Goal: Information Seeking & Learning: Understand process/instructions

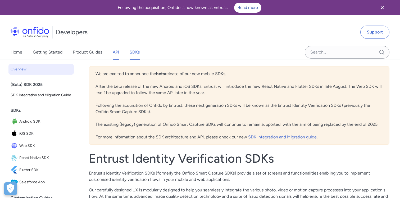
click at [114, 53] on link "API" at bounding box center [116, 52] width 6 height 15
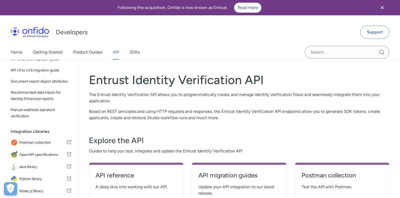
scroll to position [67, 0]
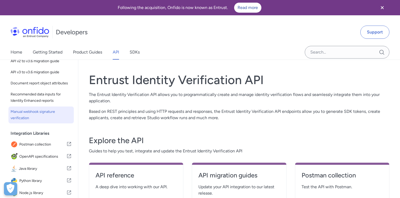
click at [41, 117] on span "Manual webhook signature verification" at bounding box center [41, 115] width 61 height 13
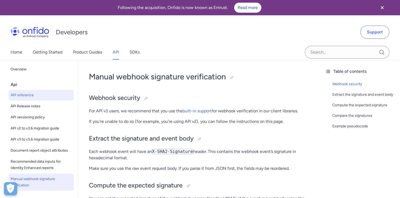
click at [32, 98] on span "API reference" at bounding box center [41, 95] width 61 height 6
select select "http"
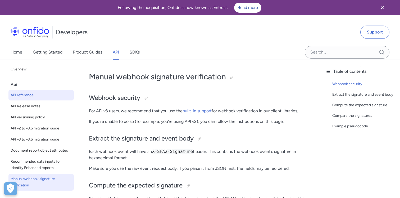
select select "http"
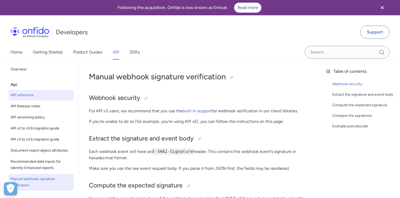
select select "http"
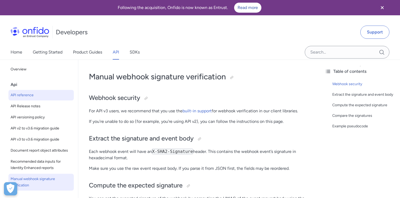
select select "http"
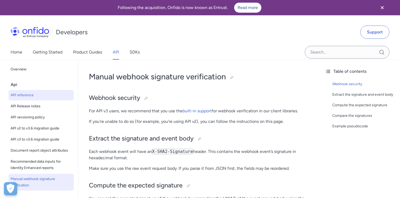
select select "http"
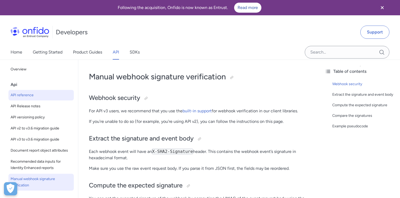
select select "http"
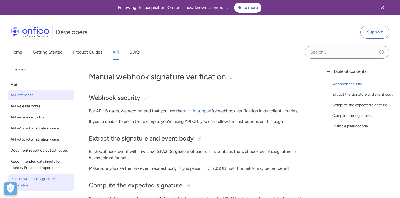
select select "http"
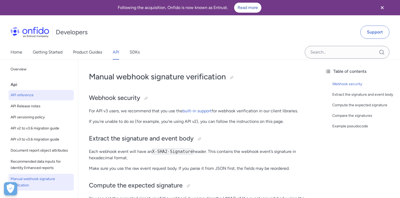
select select "http"
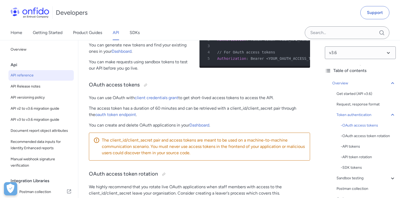
scroll to position [241, 0]
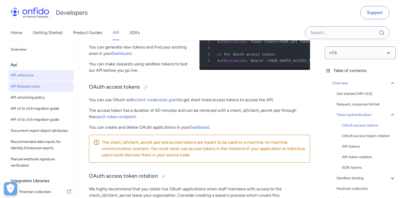
click at [34, 91] on link "API Release notes" at bounding box center [40, 86] width 65 height 11
click at [88, 35] on link "Product Guides" at bounding box center [87, 32] width 29 height 15
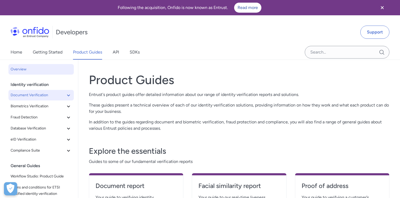
click at [67, 94] on icon at bounding box center [68, 95] width 6 height 6
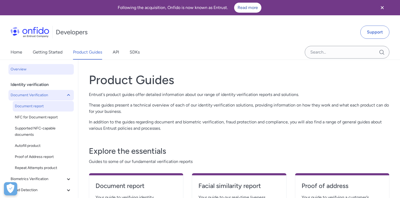
click at [41, 107] on span "Document report" at bounding box center [43, 106] width 57 height 6
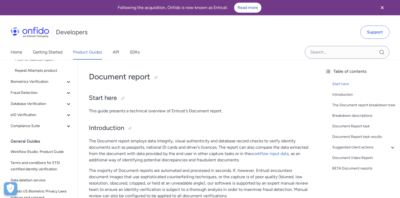
scroll to position [106, 0]
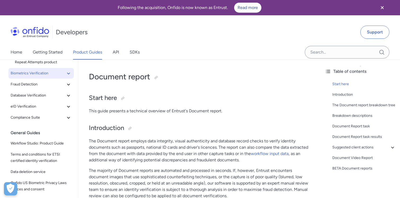
click at [69, 76] on icon at bounding box center [68, 73] width 6 height 6
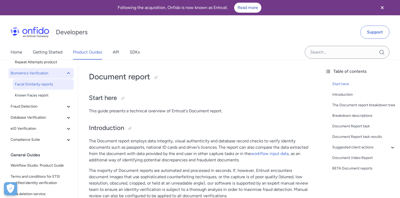
click at [45, 85] on span "Facial Similarity reports" at bounding box center [43, 84] width 57 height 6
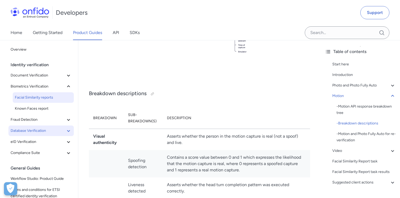
scroll to position [817, 0]
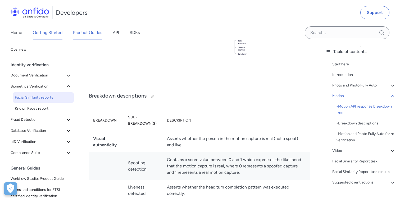
click at [62, 30] on link "Getting Started" at bounding box center [48, 32] width 30 height 15
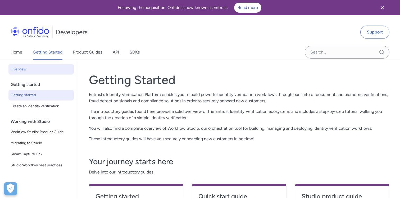
click at [40, 96] on span "Getting started" at bounding box center [41, 95] width 61 height 6
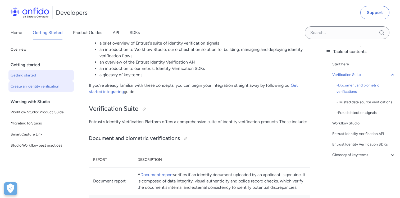
scroll to position [111, 0]
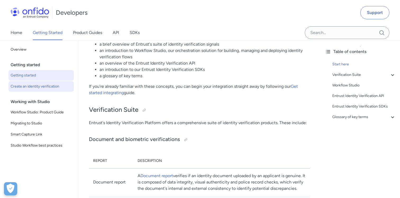
click at [45, 87] on span "Create an identity verification" at bounding box center [41, 87] width 61 height 6
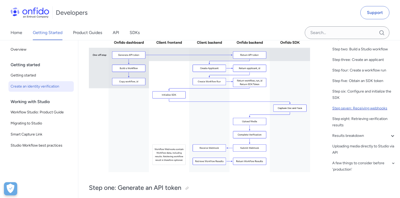
scroll to position [153, 0]
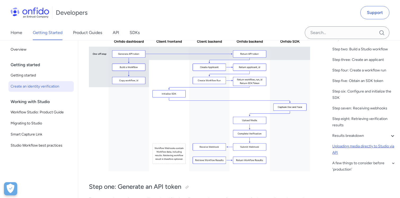
click at [381, 147] on div "Uploading media directly to Studio via API" at bounding box center [363, 150] width 63 height 13
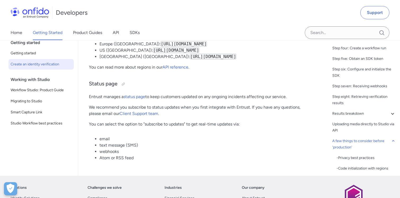
scroll to position [2725, 0]
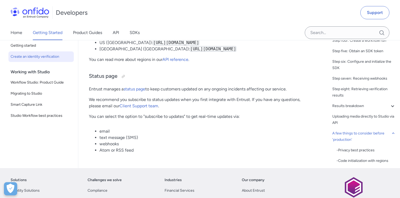
click at [105, 146] on li "webhooks" at bounding box center [204, 144] width 210 height 6
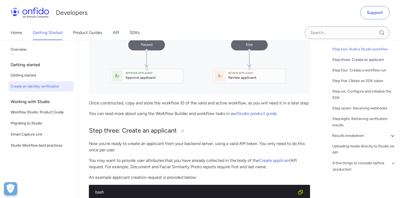
scroll to position [802, 0]
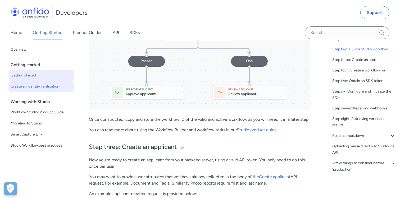
click at [42, 78] on span "Getting started" at bounding box center [41, 75] width 61 height 6
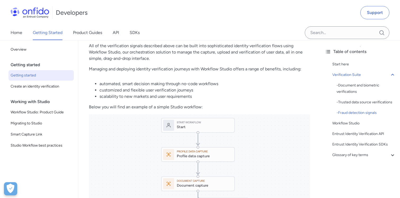
scroll to position [666, 0]
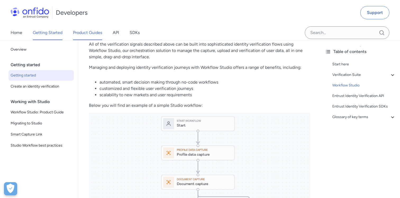
click at [88, 33] on link "Product Guides" at bounding box center [87, 32] width 29 height 15
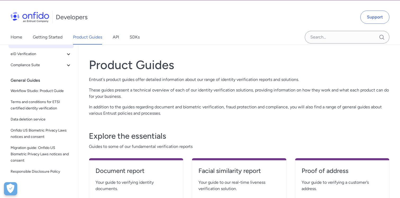
scroll to position [16, 0]
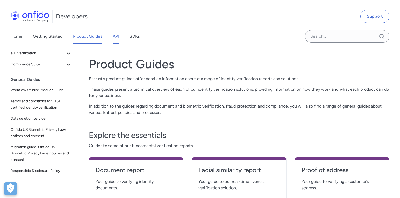
click at [116, 39] on link "API" at bounding box center [116, 36] width 6 height 15
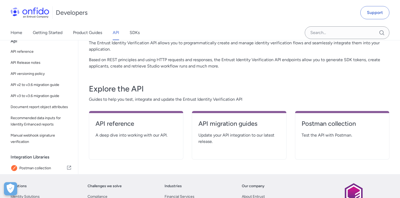
scroll to position [58, 0]
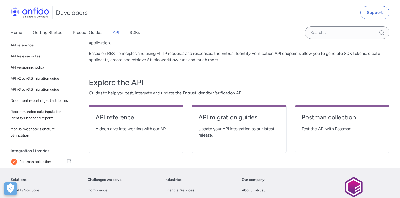
click at [125, 122] on h4 "API reference" at bounding box center [135, 117] width 81 height 8
select select "http"
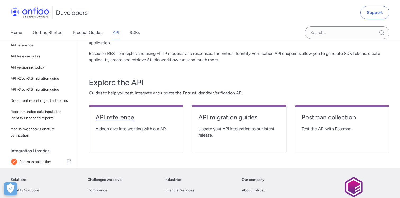
select select "http"
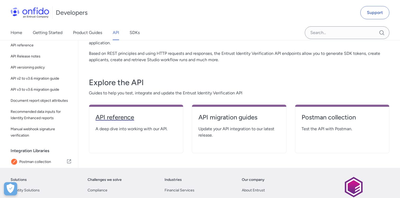
select select "http"
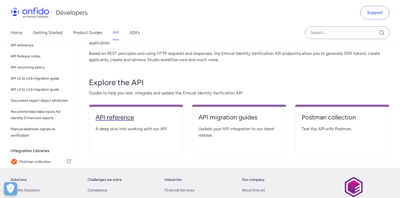
select select "http"
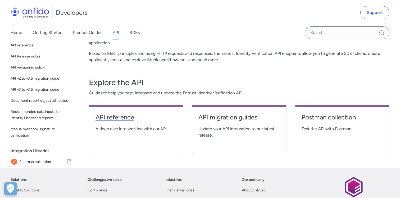
select select "http"
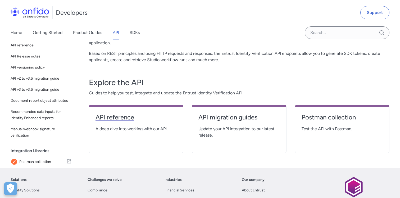
select select "http"
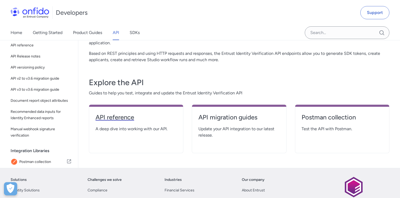
select select "http"
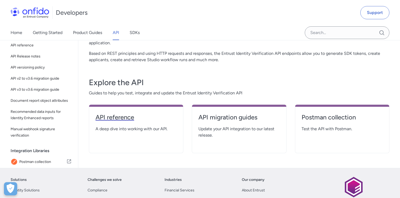
select select "http"
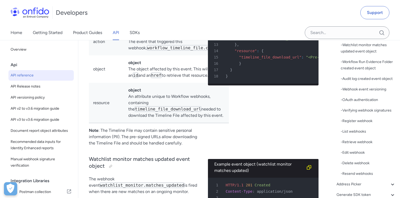
scroll to position [48062, 0]
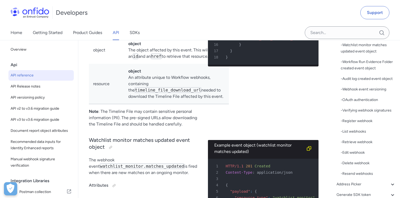
drag, startPoint x: 159, startPoint y: 114, endPoint x: 240, endPoint y: 114, distance: 81.1
drag, startPoint x: 160, startPoint y: 134, endPoint x: 212, endPoint y: 134, distance: 52.6
drag, startPoint x: 164, startPoint y: 160, endPoint x: 193, endPoint y: 160, distance: 28.8
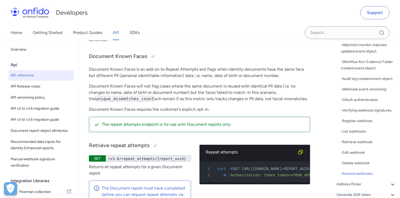
scroll to position [51667, 0]
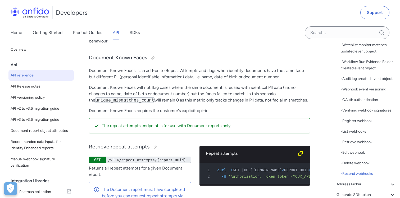
drag, startPoint x: 206, startPoint y: 74, endPoint x: 259, endPoint y: 73, distance: 52.9
drag, startPoint x: 205, startPoint y: 87, endPoint x: 272, endPoint y: 86, distance: 66.3
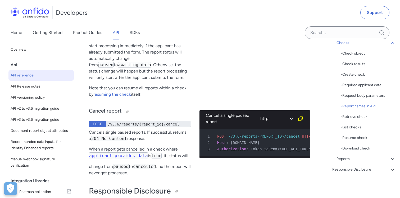
scroll to position [58959, 0]
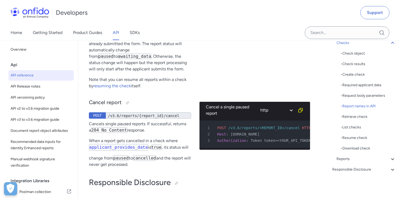
scroll to position [58980, 0]
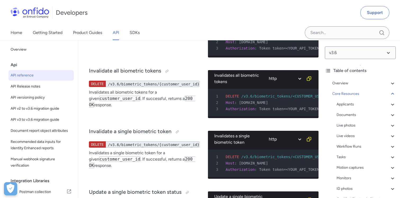
scroll to position [21058, 0]
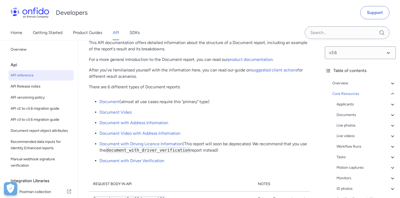
scroll to position [0, 0]
drag, startPoint x: 218, startPoint y: 95, endPoint x: 222, endPoint y: 153, distance: 58.3
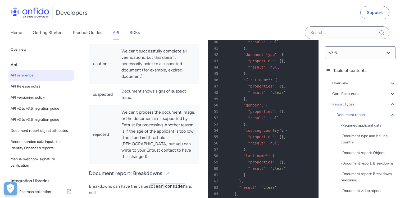
scroll to position [22053, 0]
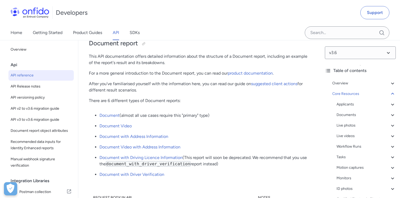
scroll to position [21113, 0]
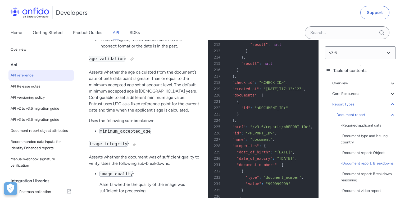
scroll to position [23120, 0]
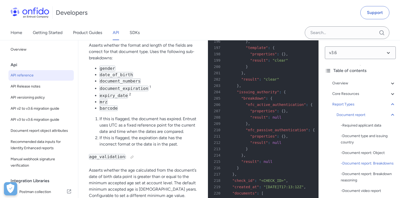
scroll to position [23040, 0]
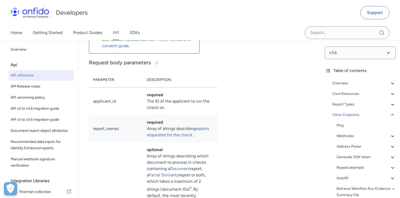
scroll to position [56042, 0]
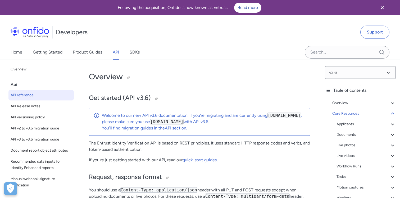
scroll to position [21052, 0]
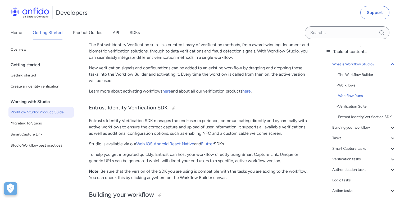
scroll to position [571, 0]
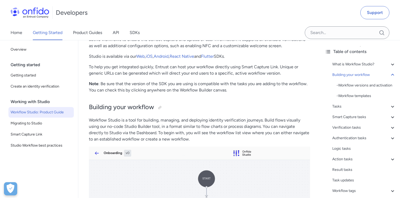
scroll to position [489, 0]
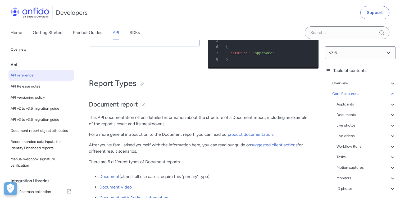
scroll to position [21052, 0]
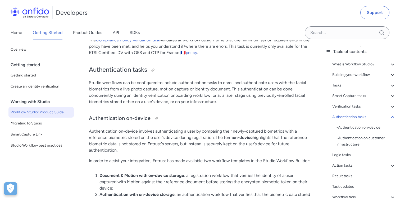
scroll to position [4965, 0]
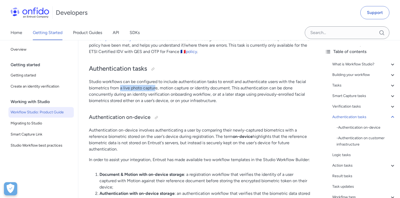
drag, startPoint x: 121, startPoint y: 82, endPoint x: 155, endPoint y: 82, distance: 34.4
click at [155, 82] on p "Studio workflows can be configured to include authentication tasks to enroll an…" at bounding box center [199, 91] width 221 height 25
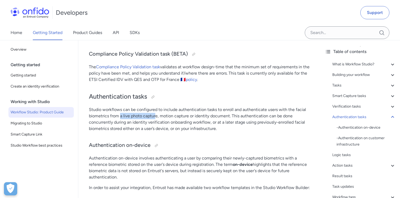
scroll to position [4927, 0]
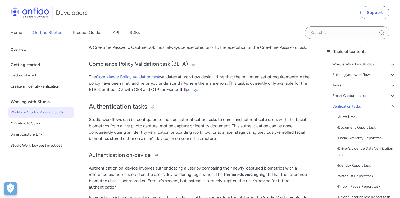
click at [231, 153] on h3 "Authentication on-device" at bounding box center [199, 156] width 221 height 8
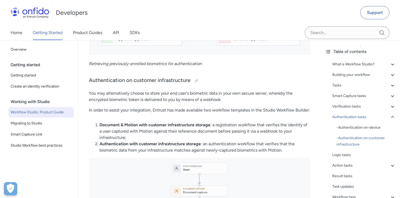
scroll to position [5829, 0]
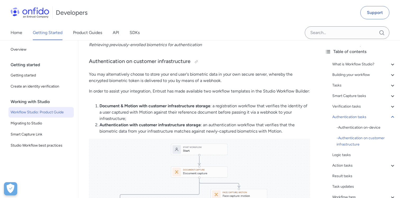
click at [205, 122] on li "Document & Motion with customer infrastructure storage : a registration workflo…" at bounding box center [204, 112] width 210 height 19
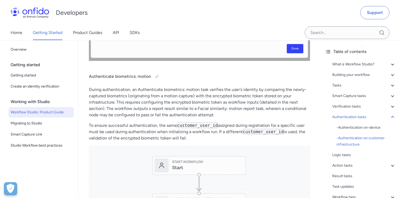
scroll to position [6317, 0]
drag, startPoint x: 169, startPoint y: 145, endPoint x: 215, endPoint y: 142, distance: 45.8
click at [215, 142] on p "To ensure successful authentication, the same customer_user_id assigned during …" at bounding box center [199, 132] width 221 height 19
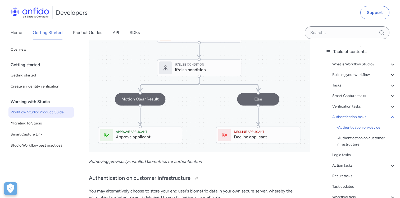
scroll to position [5709, 0]
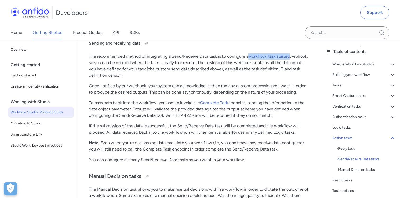
scroll to position [8891, 0]
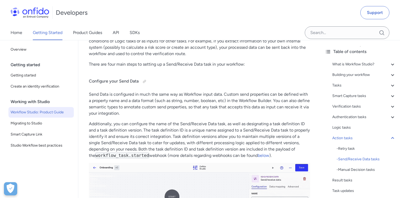
scroll to position [8083, 0]
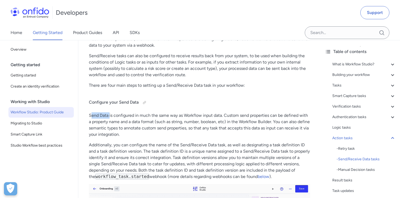
drag, startPoint x: 91, startPoint y: 121, endPoint x: 109, endPoint y: 121, distance: 18.5
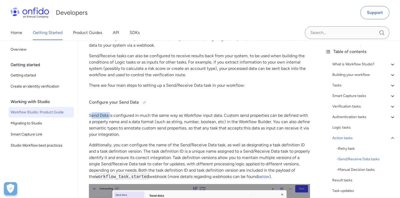
click at [109, 121] on p "Send Data is configured in much the same way as Workflow input data. Custom sen…" at bounding box center [199, 125] width 221 height 25
click at [110, 121] on p "Send Data is configured in much the same way as Workflow input data. Custom sen…" at bounding box center [199, 125] width 221 height 25
drag, startPoint x: 88, startPoint y: 129, endPoint x: 148, endPoint y: 126, distance: 60.3
click at [164, 126] on p "Send Data is configured in much the same way as Workflow input data. Custom sen…" at bounding box center [199, 125] width 221 height 25
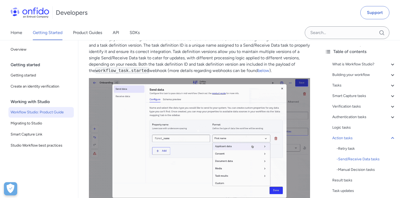
scroll to position [8200, 0]
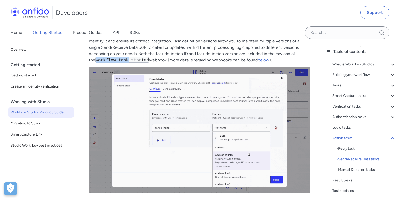
drag, startPoint x: 90, startPoint y: 65, endPoint x: 122, endPoint y: 65, distance: 32.5
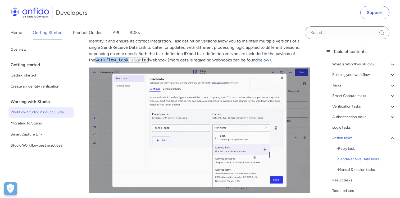
click at [122, 63] on code "workflow_task.started" at bounding box center [122, 60] width 54 height 6
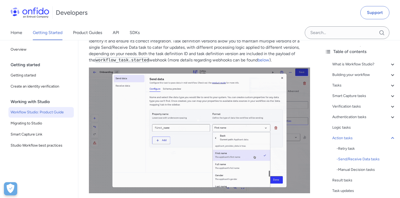
click at [127, 63] on code "workflow_task.started" at bounding box center [122, 60] width 54 height 6
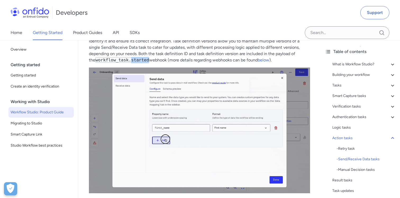
click at [127, 63] on code "workflow_task.started" at bounding box center [122, 60] width 54 height 6
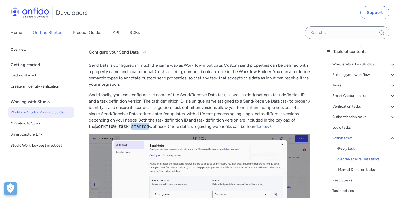
scroll to position [8132, 0]
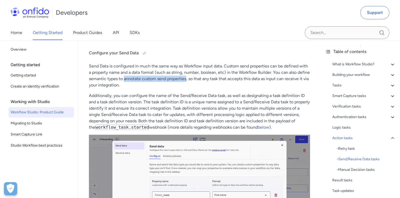
drag, startPoint x: 124, startPoint y: 85, endPoint x: 185, endPoint y: 85, distance: 61.6
click at [186, 85] on p "Send Data is configured in much the same way as Workflow input data. Custom sen…" at bounding box center [199, 75] width 221 height 25
click at [185, 85] on p "Send Data is configured in much the same way as Workflow input data. Custom sen…" at bounding box center [199, 75] width 221 height 25
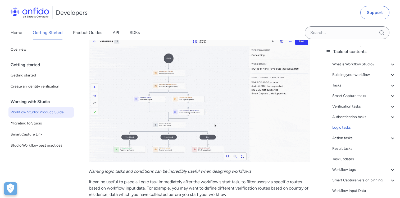
scroll to position [7486, 0]
click at [113, 77] on img at bounding box center [199, 99] width 221 height 126
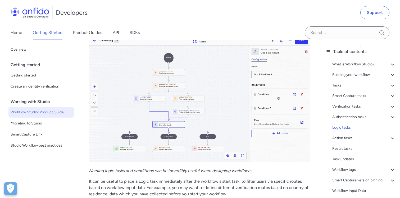
click at [113, 77] on img at bounding box center [199, 99] width 221 height 126
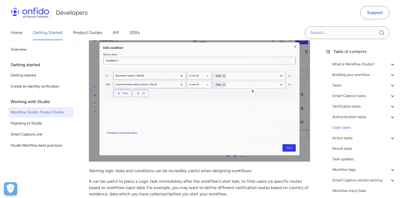
click at [113, 77] on img at bounding box center [199, 99] width 221 height 126
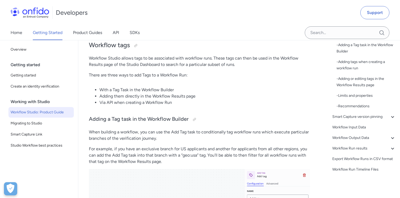
scroll to position [10170, 0]
click at [394, 149] on icon at bounding box center [392, 149] width 6 height 6
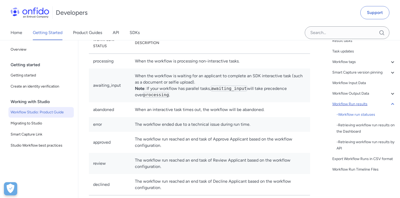
scroll to position [12128, 0]
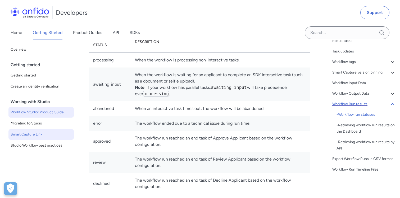
click at [30, 137] on span "Smart Capture Link" at bounding box center [41, 135] width 61 height 6
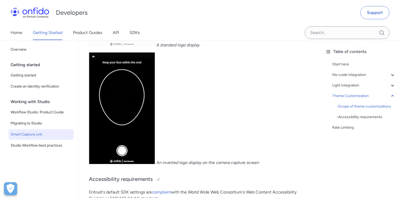
scroll to position [2372, 0]
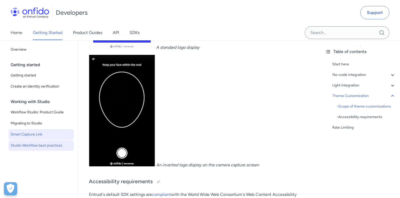
click at [45, 147] on span "Studio Workflow best practices" at bounding box center [41, 146] width 61 height 6
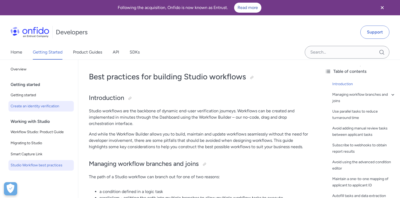
click at [28, 110] on link "Create an identity verification" at bounding box center [40, 106] width 65 height 11
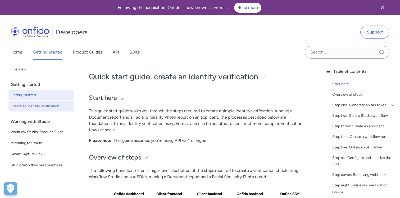
click at [21, 96] on span "Getting started" at bounding box center [41, 95] width 61 height 6
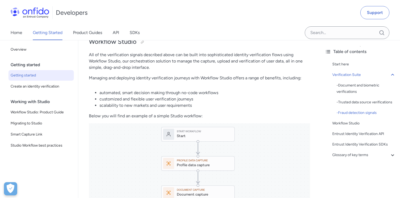
scroll to position [656, 0]
